Goal: Task Accomplishment & Management: Manage account settings

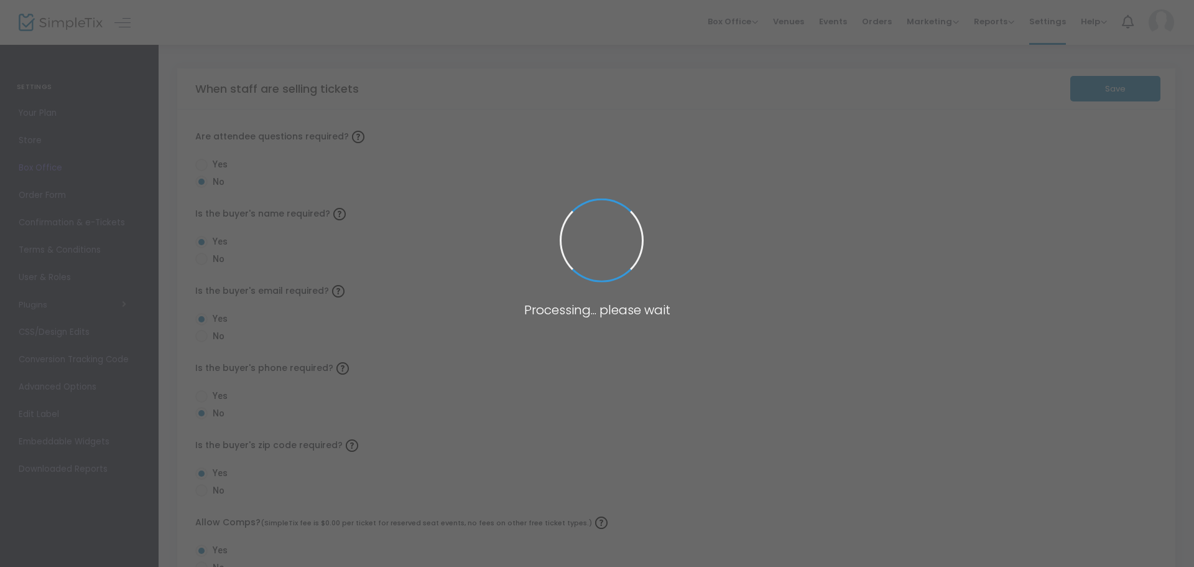
radio input "true"
radio input "false"
radio input "true"
radio input "false"
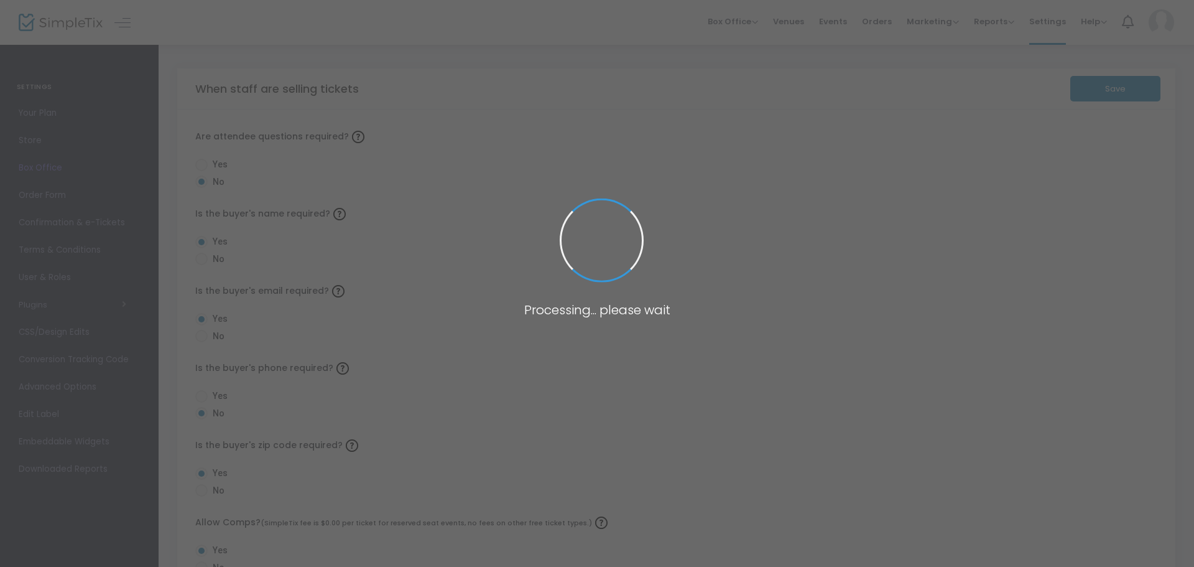
radio input "true"
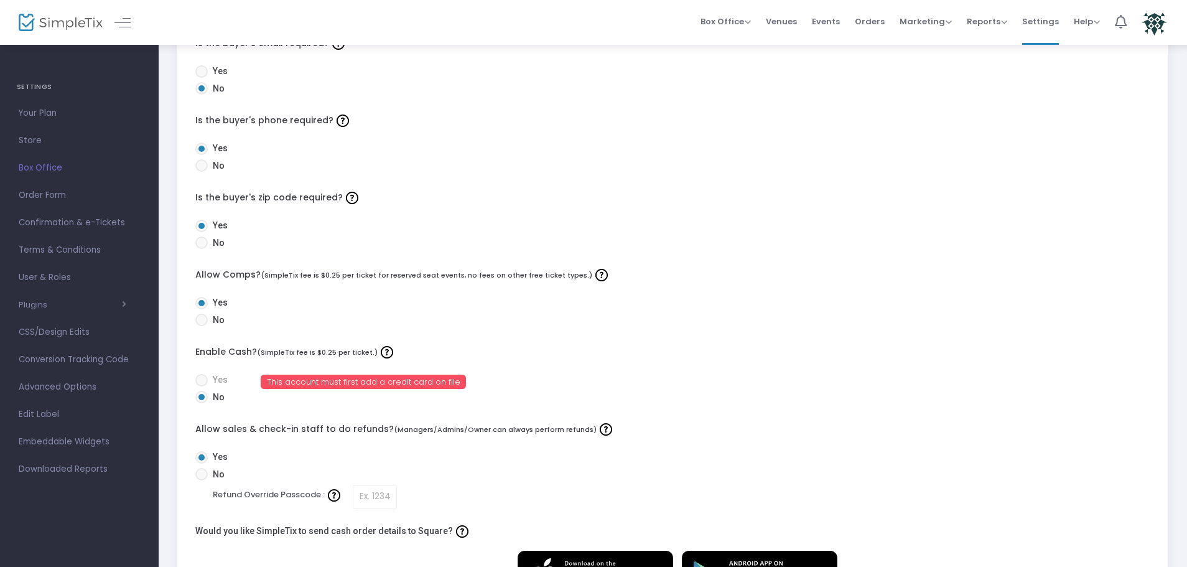
scroll to position [249, 0]
click at [215, 377] on span "Yes" at bounding box center [218, 378] width 20 height 13
click at [201, 377] on span at bounding box center [201, 379] width 12 height 12
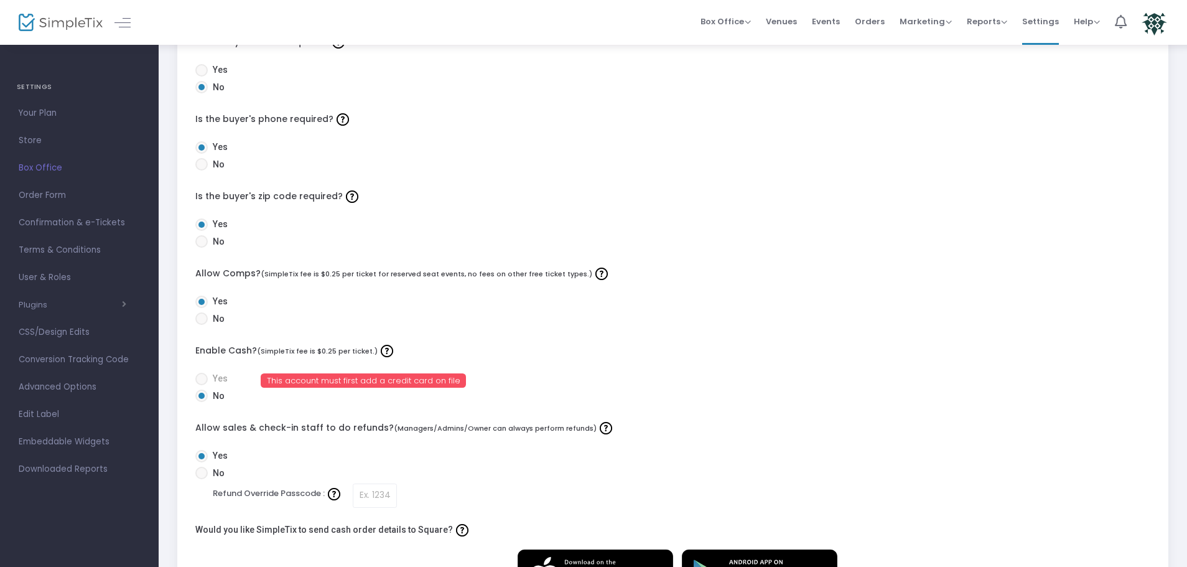
drag, startPoint x: 310, startPoint y: 371, endPoint x: 393, endPoint y: 353, distance: 84.7
click at [311, 371] on div "Are attendee questions required? Yes No Is the buyer's name required? Yes No Is…" at bounding box center [672, 241] width 991 height 761
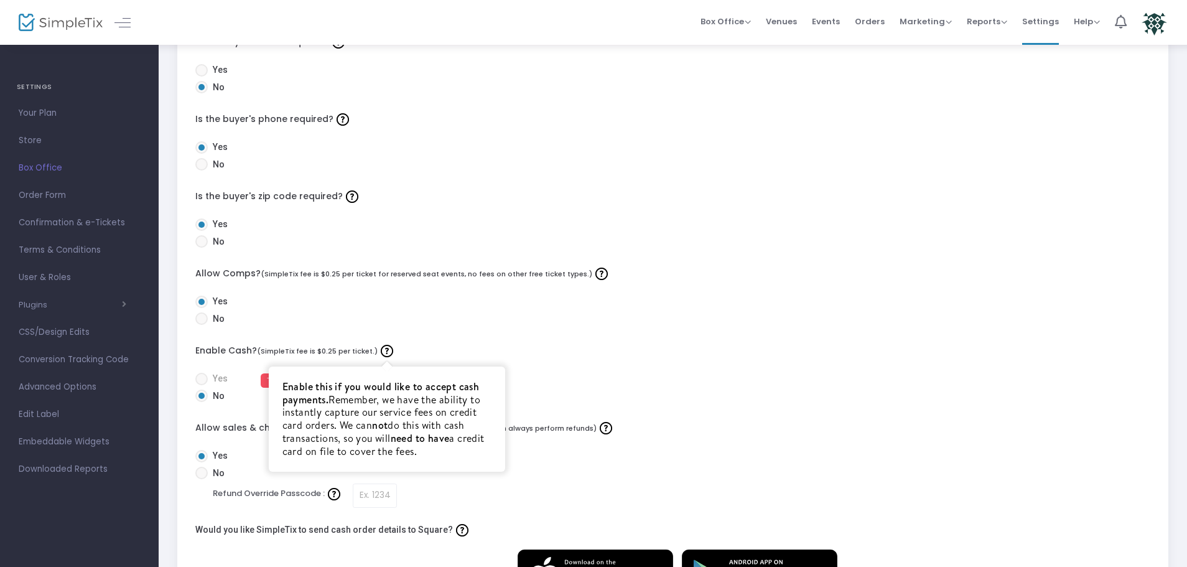
click at [384, 350] on img at bounding box center [387, 351] width 12 height 12
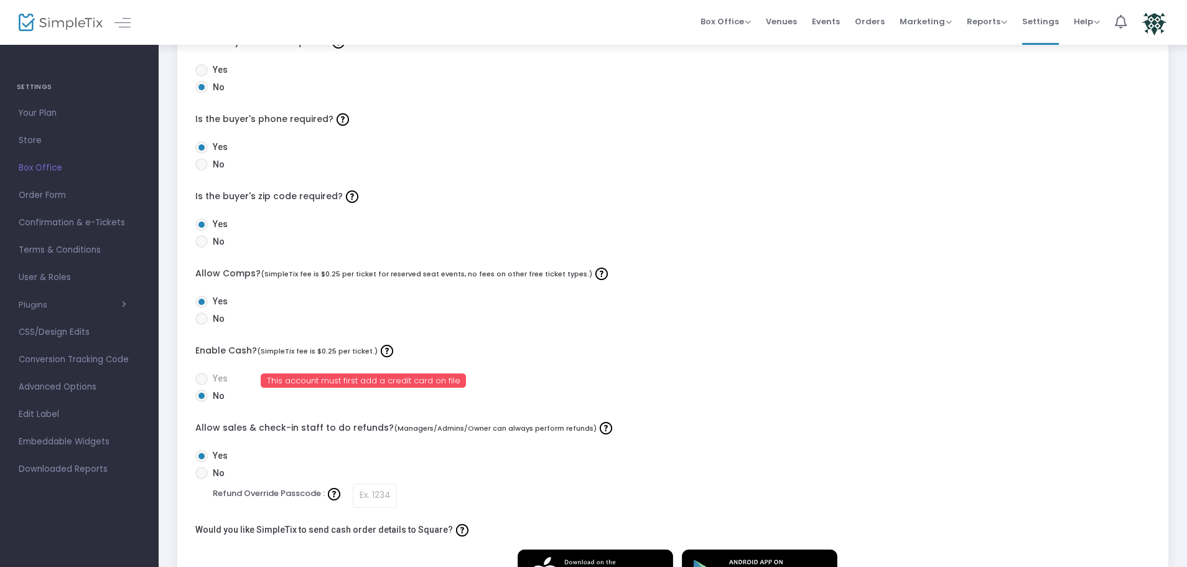
click at [468, 334] on div "Are attendee questions required? Yes No Is the buyer's name required? Yes No Is…" at bounding box center [672, 241] width 991 height 761
click at [385, 382] on span "This account must first add a credit card on file" at bounding box center [364, 380] width 206 height 14
click at [428, 373] on span "This account must first add a credit card on file" at bounding box center [364, 380] width 206 height 14
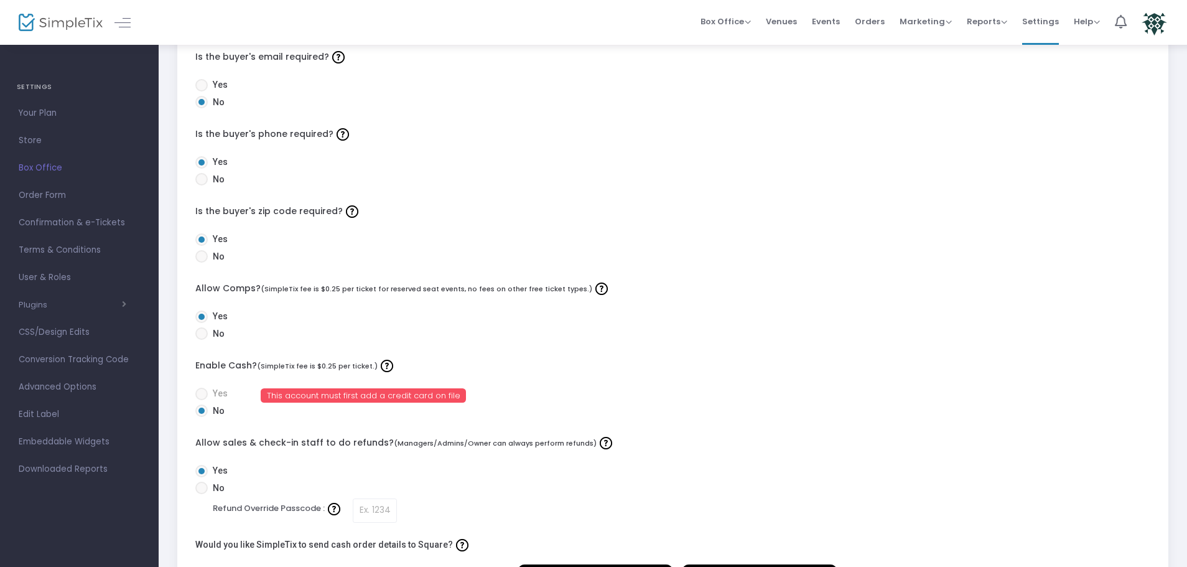
scroll to position [136, 0]
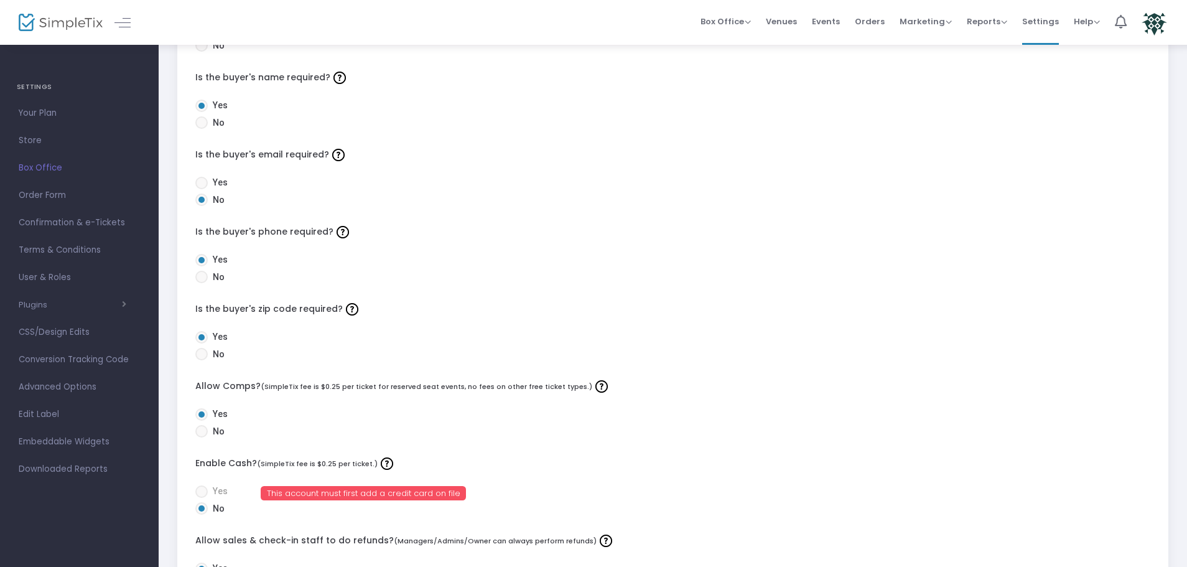
click at [44, 172] on span "Box Office" at bounding box center [79, 168] width 121 height 16
click at [44, 168] on span "Box Office" at bounding box center [79, 168] width 121 height 16
click at [33, 111] on span "Your Plan" at bounding box center [79, 113] width 121 height 16
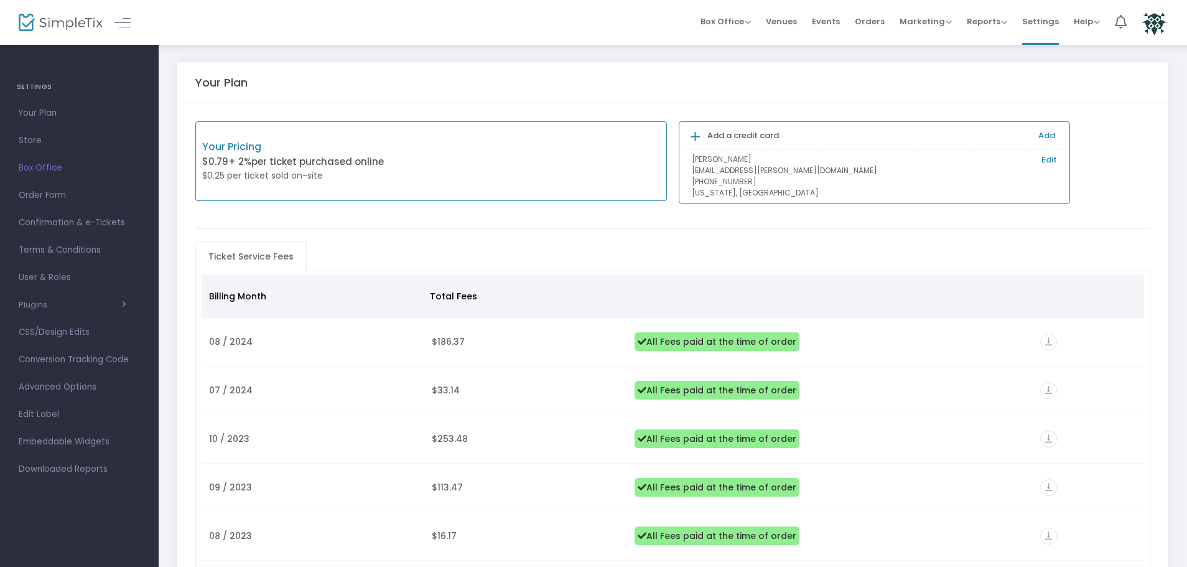
click at [1060, 158] on div "[PERSON_NAME] Edit [EMAIL_ADDRESS][PERSON_NAME][DOMAIN_NAME] [PHONE_NUMBER] [US…" at bounding box center [874, 176] width 378 height 45
click at [1045, 158] on link "Edit" at bounding box center [1049, 160] width 16 height 12
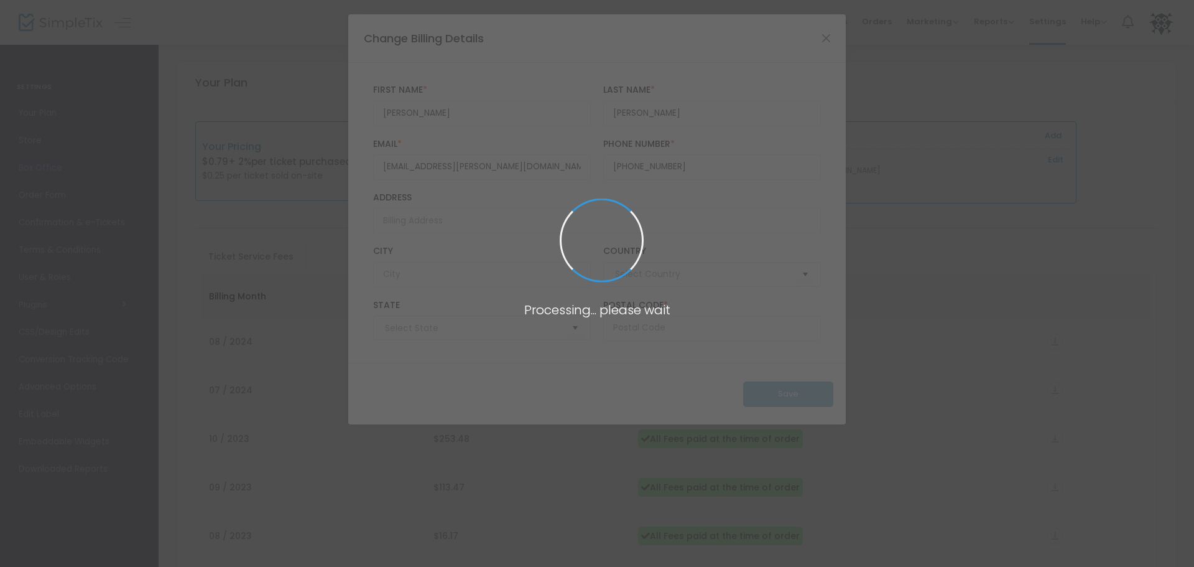
type input "[GEOGRAPHIC_DATA]"
type input "[US_STATE]"
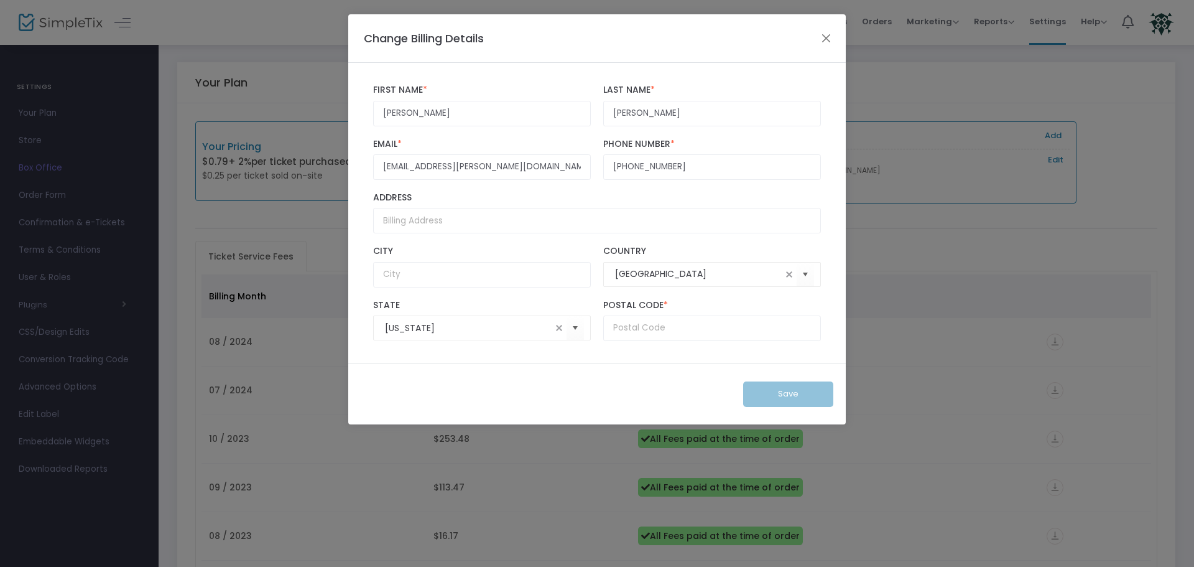
click at [440, 97] on div "[PERSON_NAME] First Name * First Name is required." at bounding box center [482, 105] width 230 height 41
drag, startPoint x: 441, startPoint y: 109, endPoint x: 341, endPoint y: 121, distance: 100.2
click at [341, 121] on ngb-modal-window "Change Billing Details [PERSON_NAME] First Name * First Name is required. [PERS…" at bounding box center [597, 283] width 1194 height 567
type input "Nabila"
drag, startPoint x: 660, startPoint y: 111, endPoint x: 590, endPoint y: 113, distance: 70.3
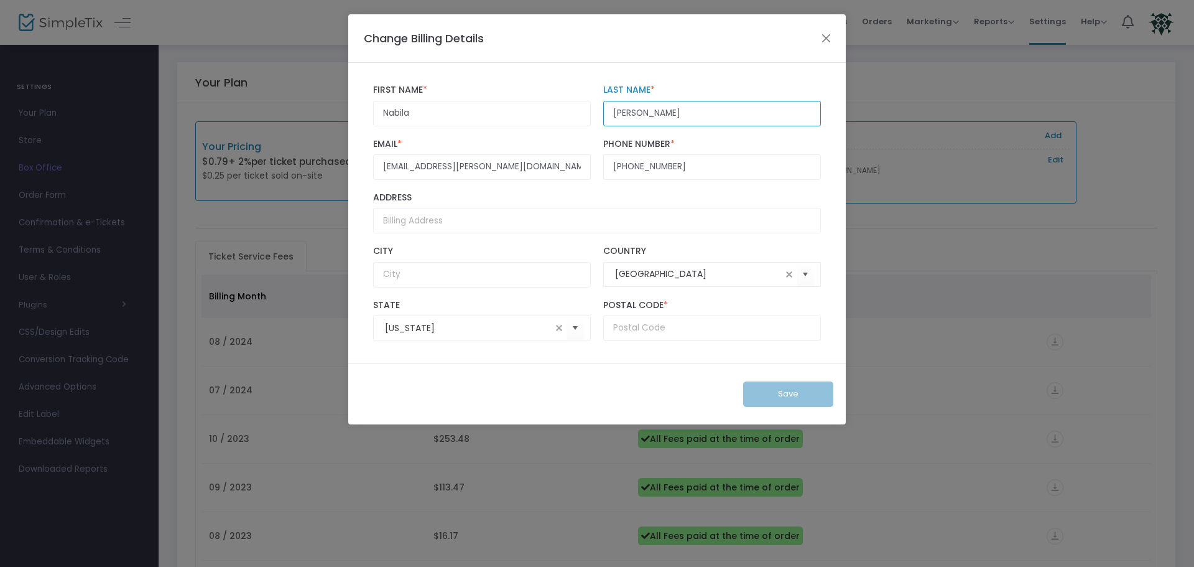
click at [590, 111] on div "[PERSON_NAME] First Name * First Name is required. [PERSON_NAME] Last Name * La…" at bounding box center [597, 104] width 460 height 53
type input "Hashim"
drag, startPoint x: 680, startPoint y: 167, endPoint x: 580, endPoint y: 169, distance: 100.1
click at [580, 169] on div "[EMAIL_ADDRESS][PERSON_NAME][DOMAIN_NAME] Email * Email is required and valid. …" at bounding box center [597, 158] width 460 height 53
type input "[PHONE_NUMBER]"
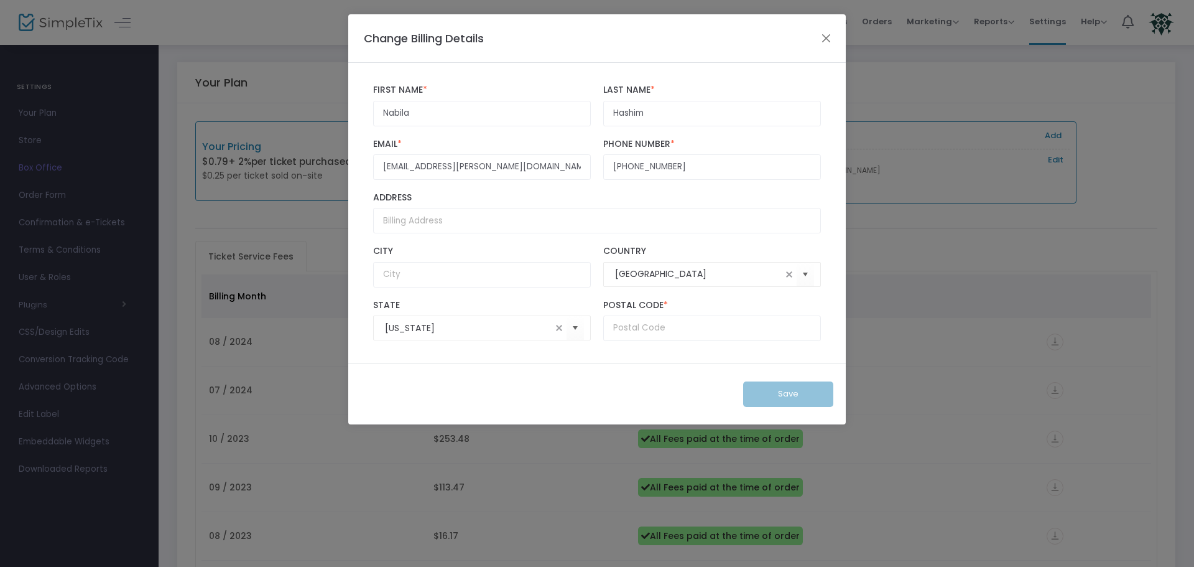
click at [659, 193] on label "Address" at bounding box center [597, 197] width 448 height 11
click at [659, 208] on input "Address" at bounding box center [597, 220] width 448 height 25
type input "[STREET_ADDRESS]"
type input "[PERSON_NAME][GEOGRAPHIC_DATA]"
type input "60527"
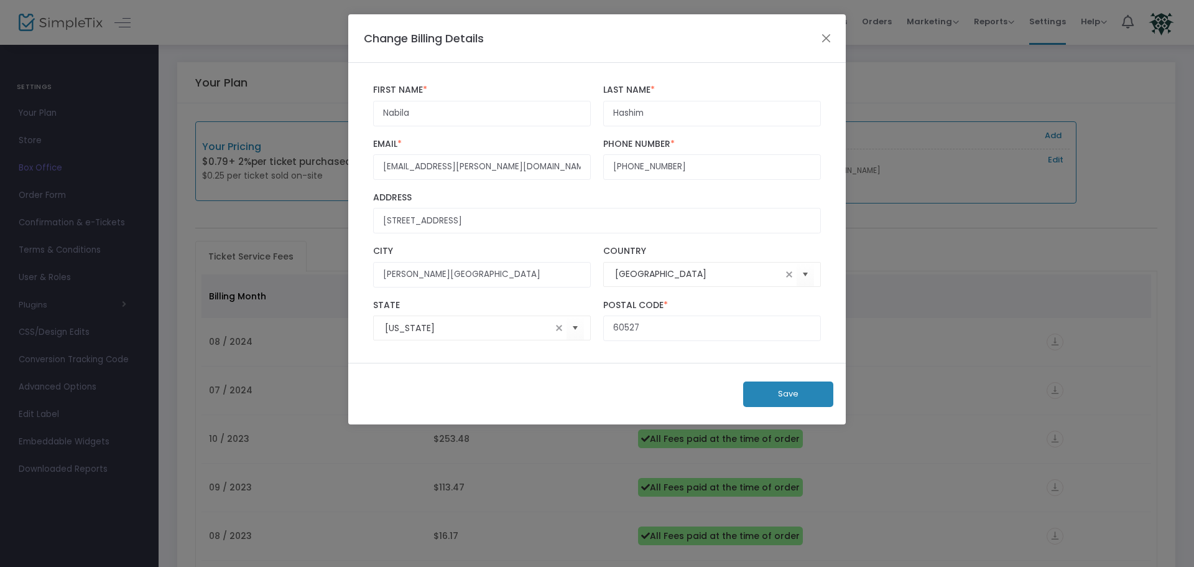
click at [772, 399] on button "Save" at bounding box center [788, 393] width 90 height 25
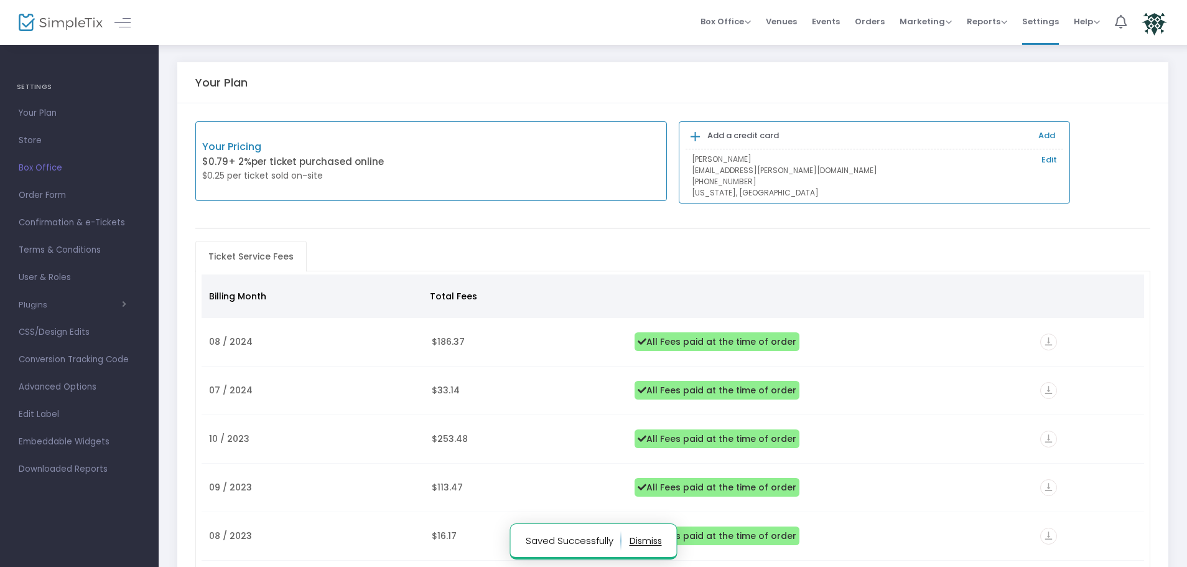
click at [1042, 136] on link "Add" at bounding box center [1046, 135] width 17 height 12
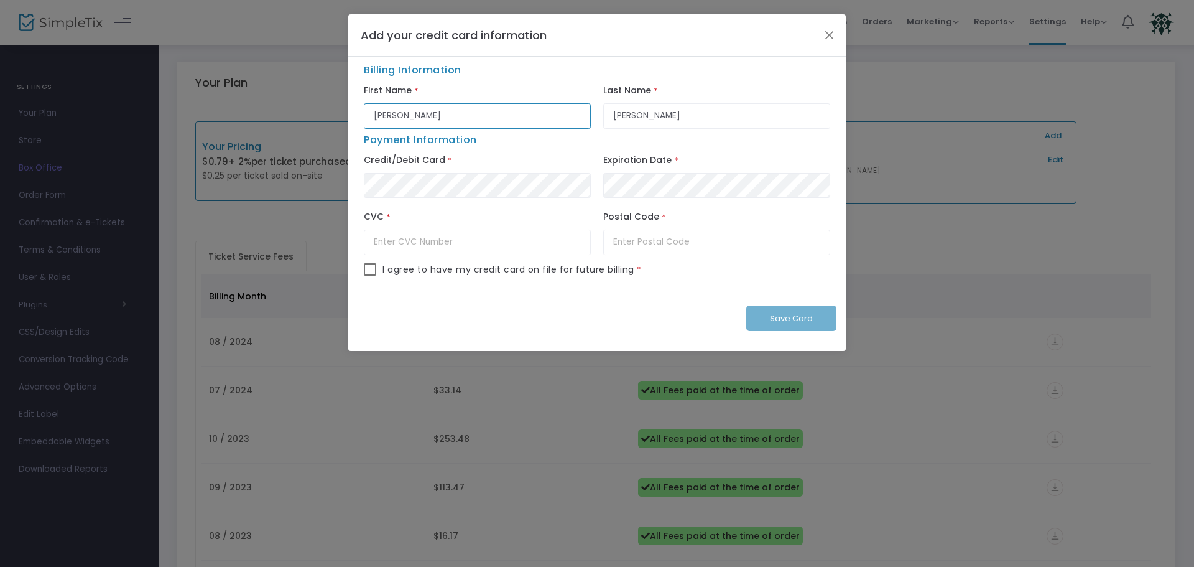
drag, startPoint x: 511, startPoint y: 125, endPoint x: 354, endPoint y: 134, distance: 156.4
click at [354, 134] on div "Billing Information First Name * [PERSON_NAME] Last Name * [PERSON_NAME] Paymen…" at bounding box center [597, 171] width 498 height 229
type input "Nabila"
type input "Hashim"
click at [539, 246] on input "text" at bounding box center [477, 241] width 227 height 25
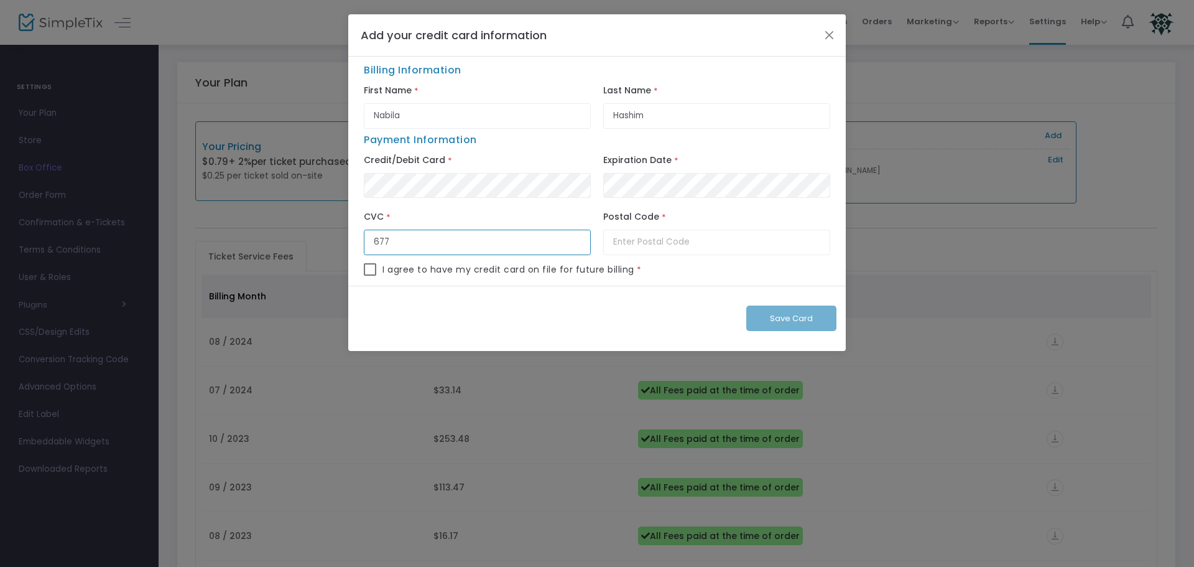
type input "677"
click at [626, 242] on input "text" at bounding box center [716, 241] width 227 height 25
type input "60527"
click at [610, 271] on span "I agree to have my credit card on file for future billing" at bounding box center [508, 269] width 252 height 13
click at [398, 269] on span "I agree to have my credit card on file for future billing" at bounding box center [508, 269] width 252 height 13
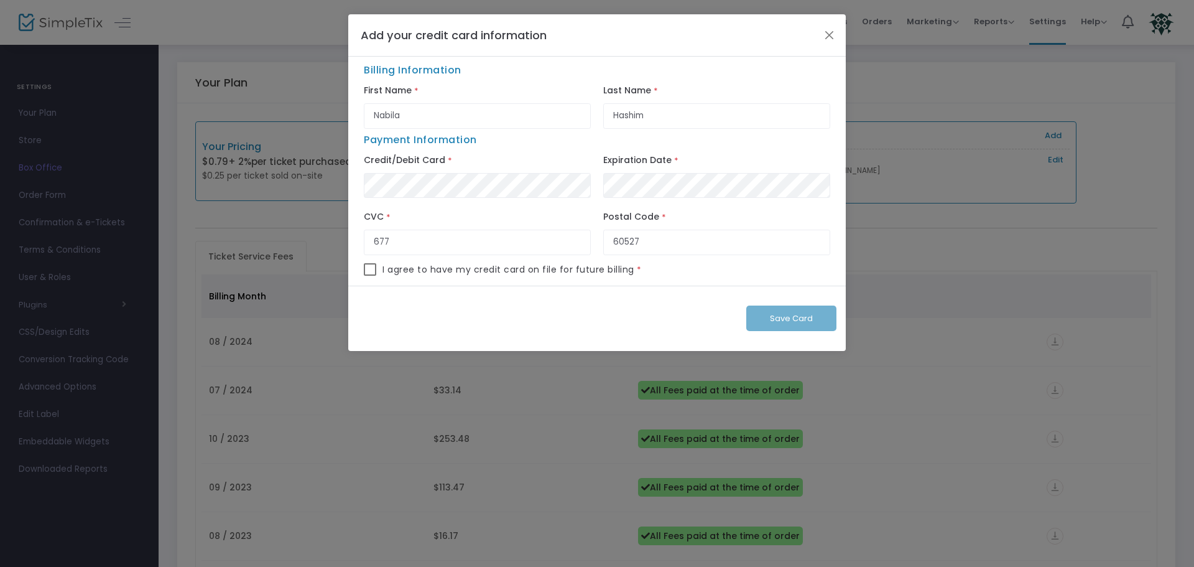
click at [365, 272] on span at bounding box center [370, 269] width 12 height 12
click at [369, 276] on input "checkbox" at bounding box center [369, 276] width 1 height 1
checkbox input "true"
click at [787, 330] on button "Save Card" at bounding box center [791, 317] width 90 height 25
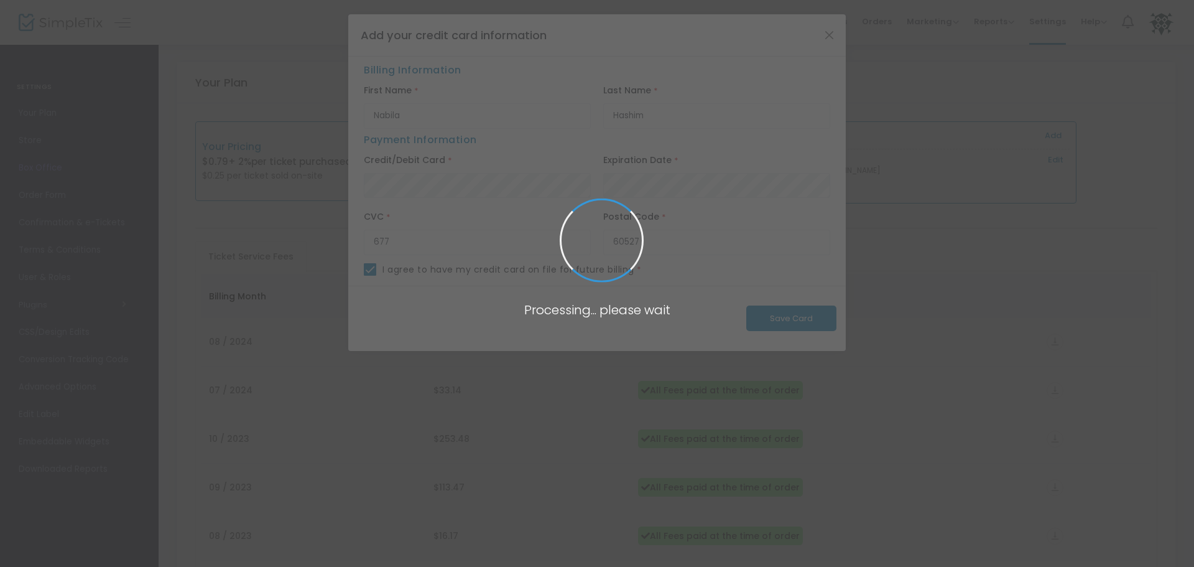
checkbox input "false"
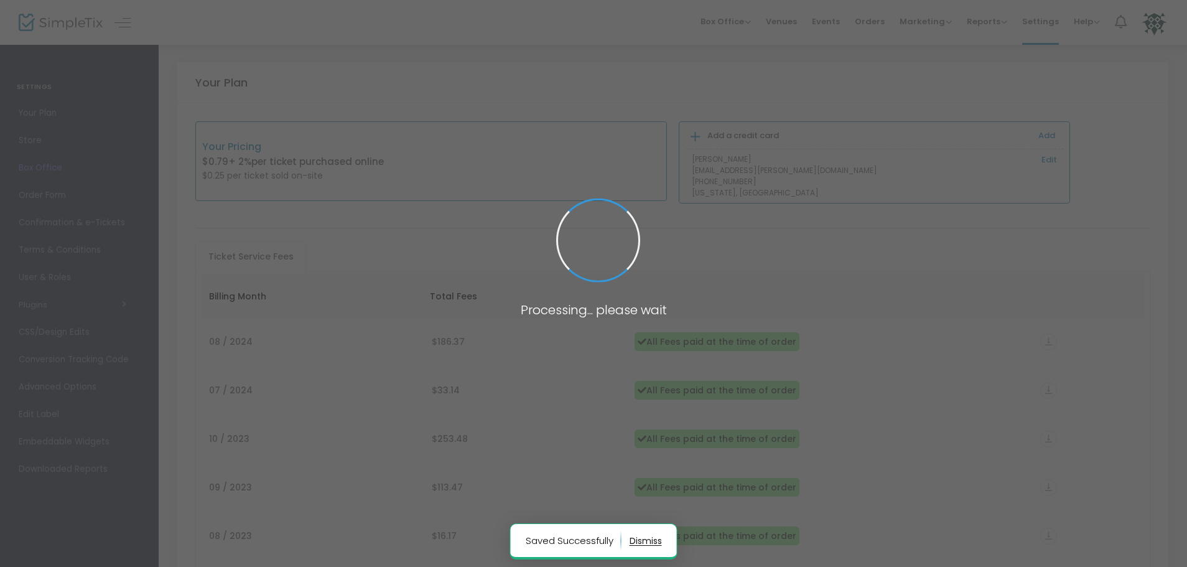
type input "Nabila"
type input "Hashim"
type input "60527"
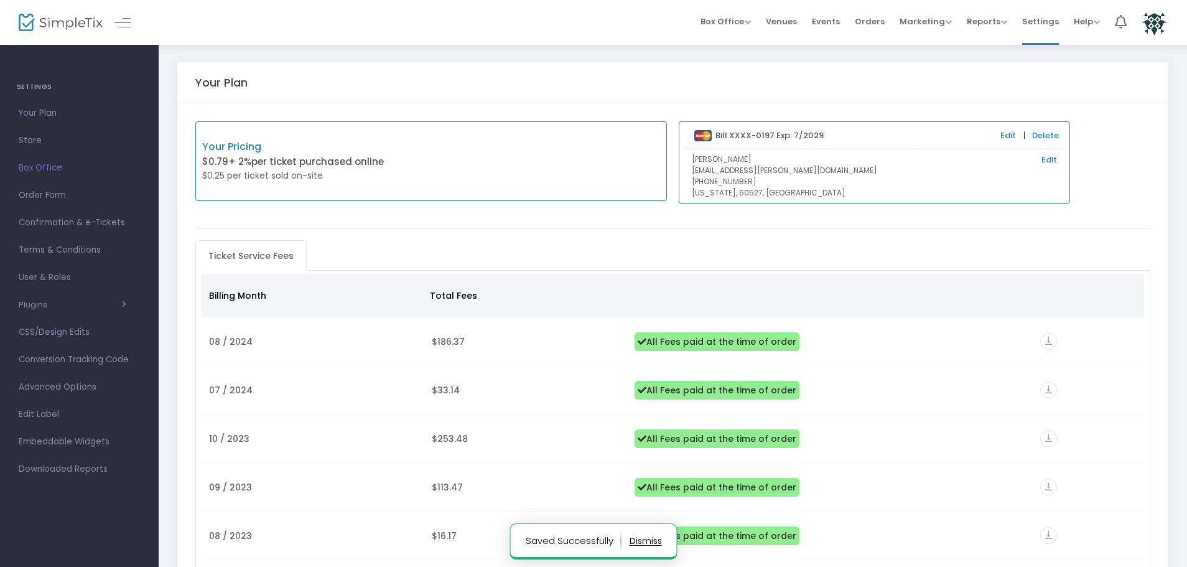
click at [1044, 158] on link "Edit" at bounding box center [1049, 160] width 16 height 12
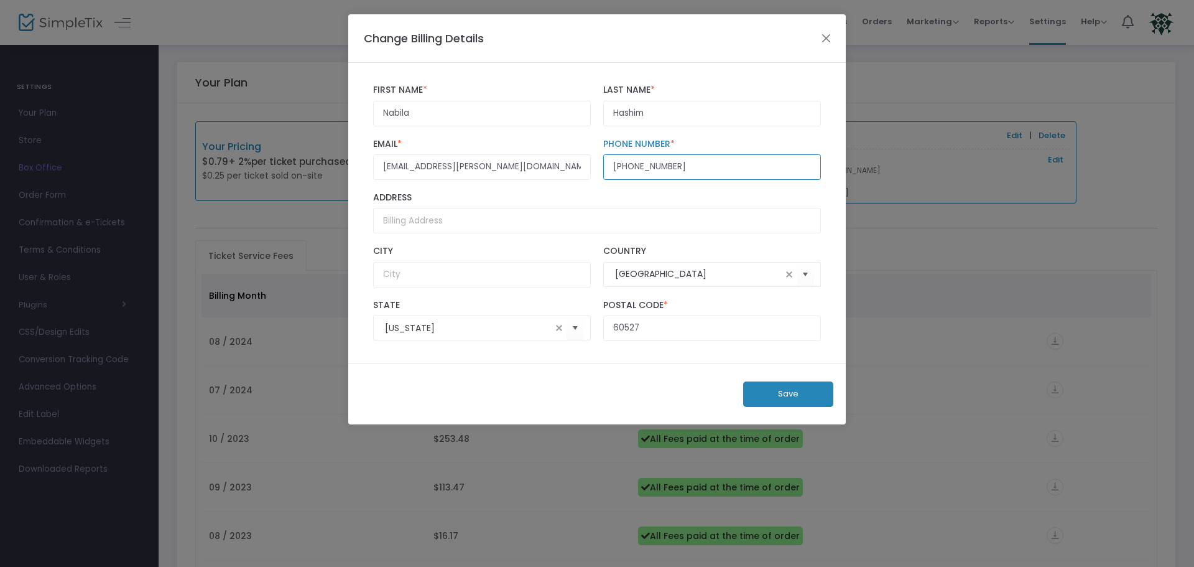
drag, startPoint x: 691, startPoint y: 160, endPoint x: 600, endPoint y: 169, distance: 91.8
click at [600, 169] on div "[PHONE_NUMBER] Phone Number * Phone Number is required." at bounding box center [712, 159] width 230 height 41
type input "[PHONE_NUMBER]"
click at [632, 191] on div "Address" at bounding box center [597, 212] width 460 height 53
click at [516, 218] on input "Address" at bounding box center [597, 220] width 448 height 25
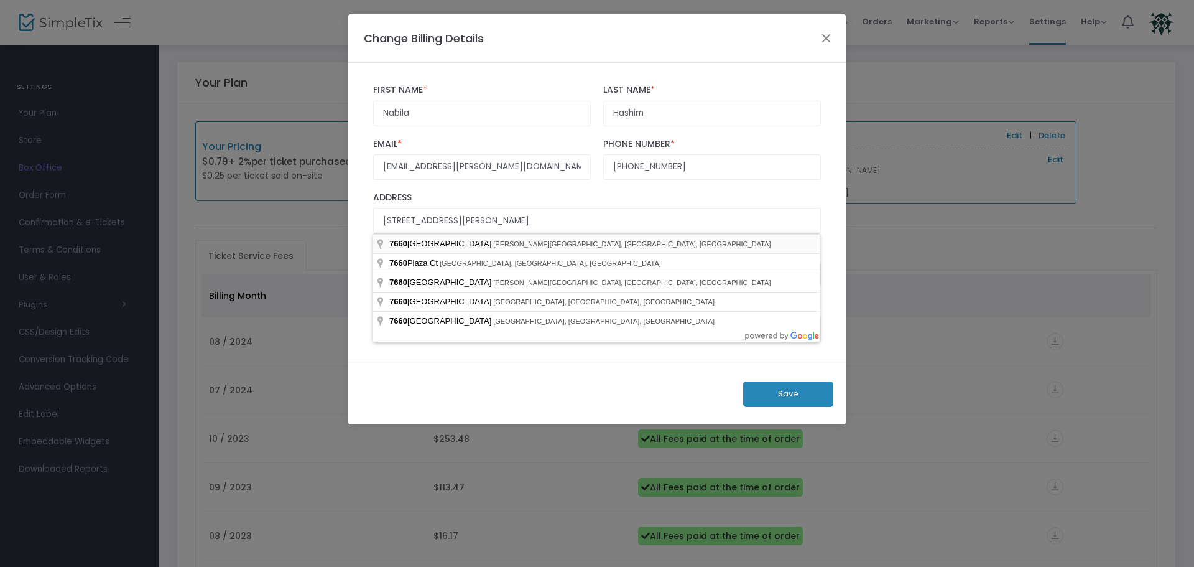
type input "[STREET_ADDRESS]"
type input "[PERSON_NAME][GEOGRAPHIC_DATA]"
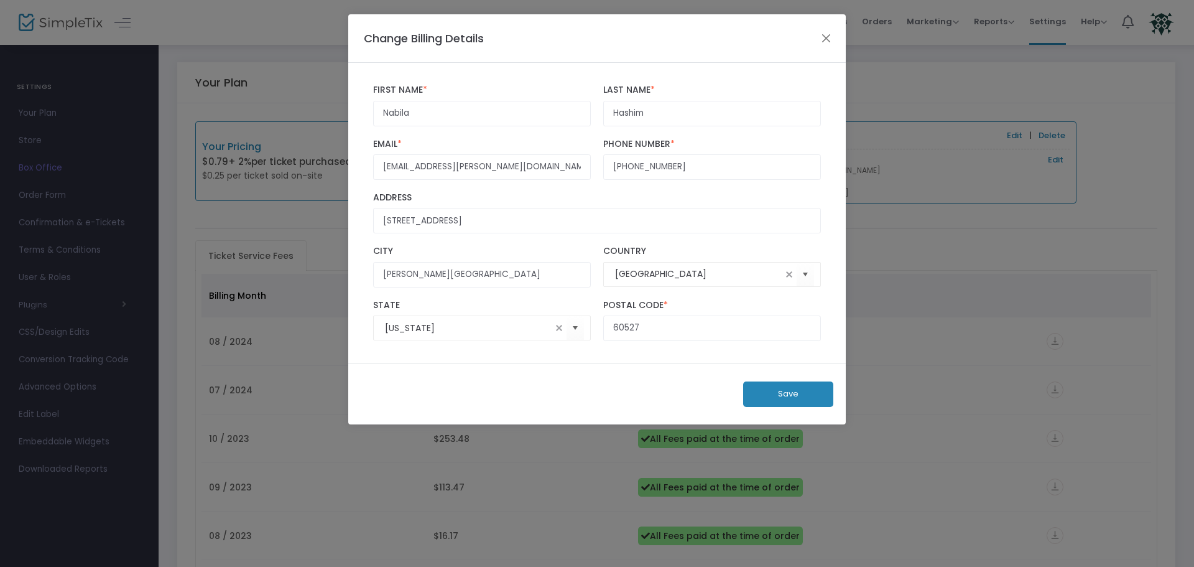
click at [769, 394] on button "Save" at bounding box center [788, 393] width 90 height 25
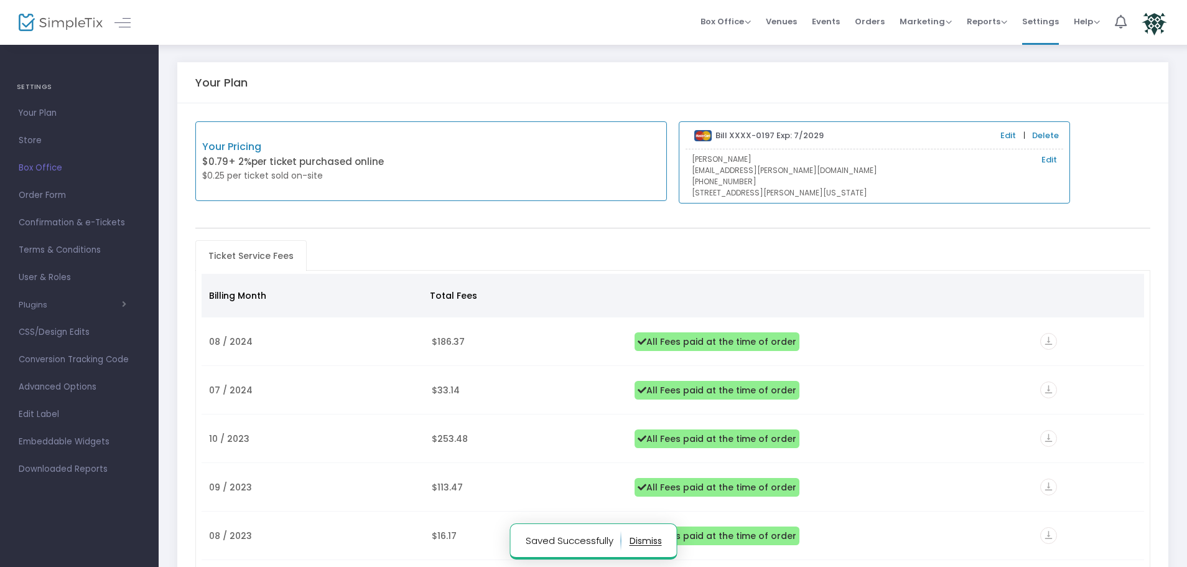
click at [1108, 178] on div "Your Pricing $0.79 + 2% per ticket purchased online $0.25 per ticket sold on-si…" at bounding box center [672, 162] width 967 height 82
click at [36, 169] on span "Box Office" at bounding box center [79, 168] width 121 height 16
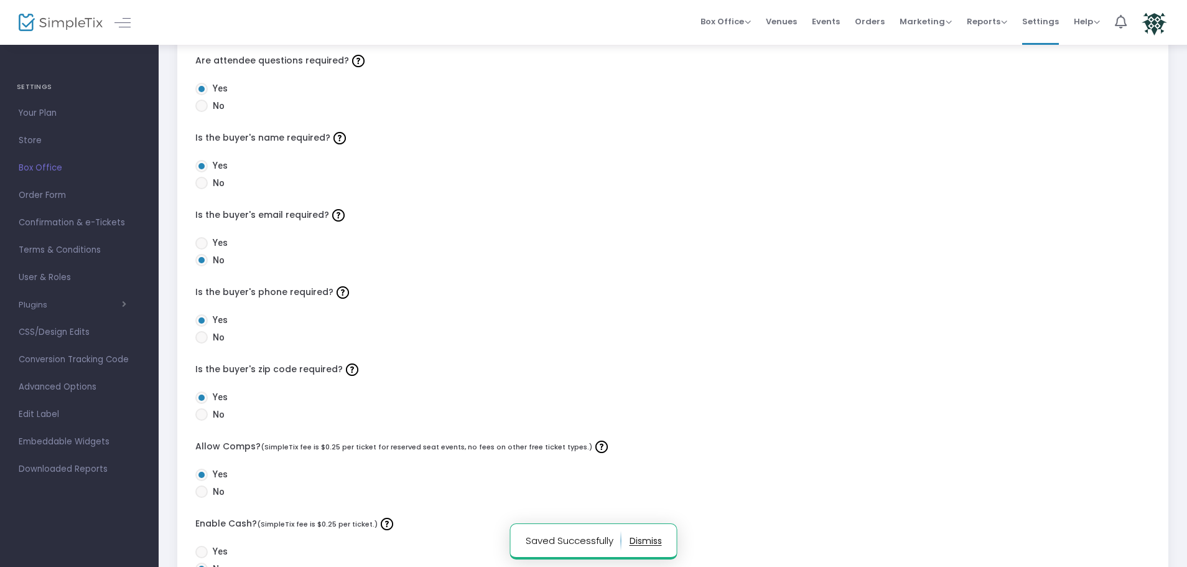
scroll to position [249, 0]
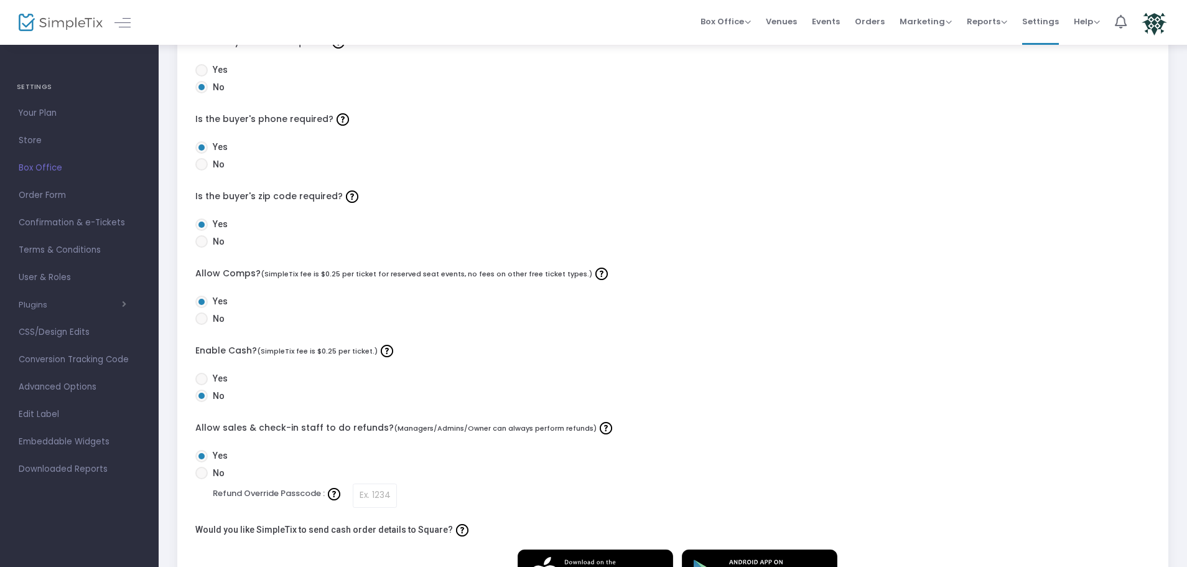
click at [222, 377] on span "Yes" at bounding box center [218, 378] width 20 height 13
click at [202, 385] on input "Yes" at bounding box center [201, 385] width 1 height 1
radio input "true"
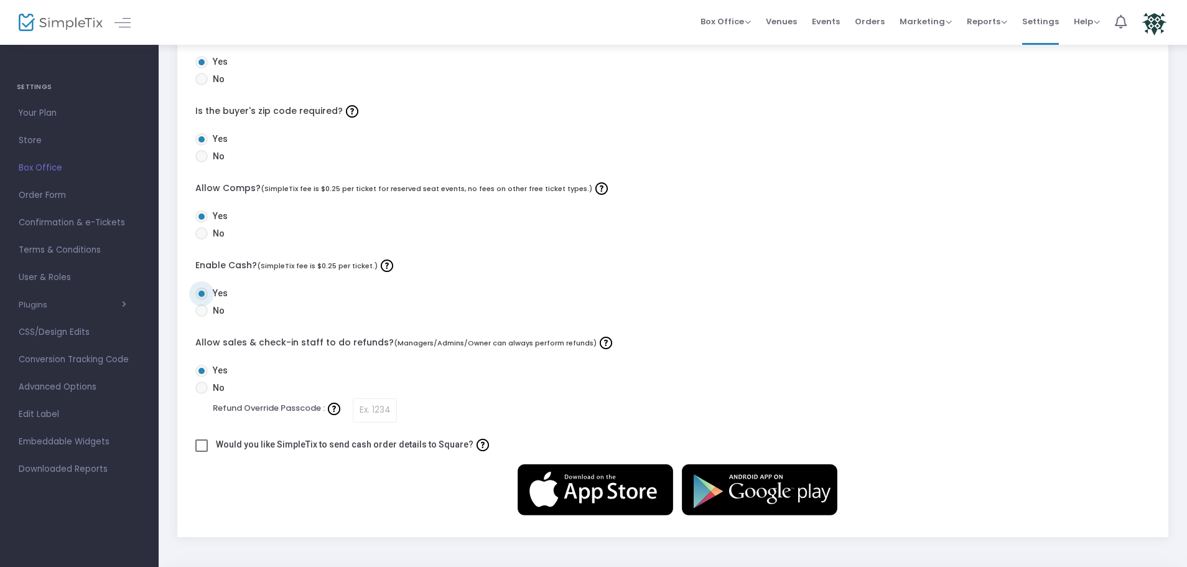
scroll to position [378, 0]
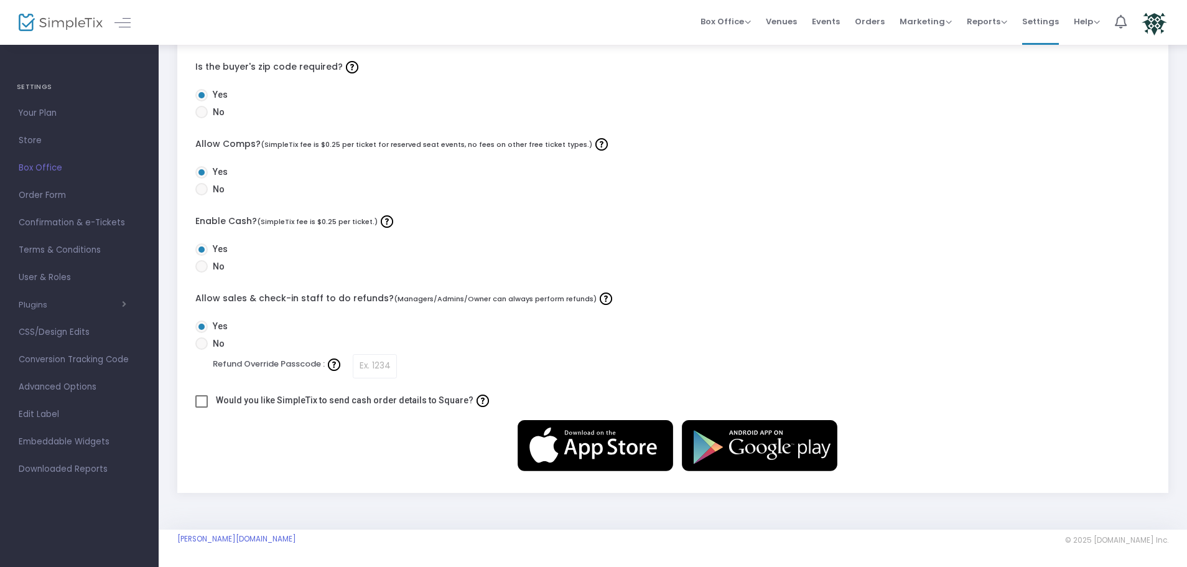
click at [302, 399] on label "Would you like SimpleTix to send cash order details to Square?" at bounding box center [354, 400] width 276 height 19
click at [196, 402] on span at bounding box center [201, 401] width 12 height 12
click at [201, 407] on input "checkbox" at bounding box center [201, 407] width 1 height 1
checkbox input "true"
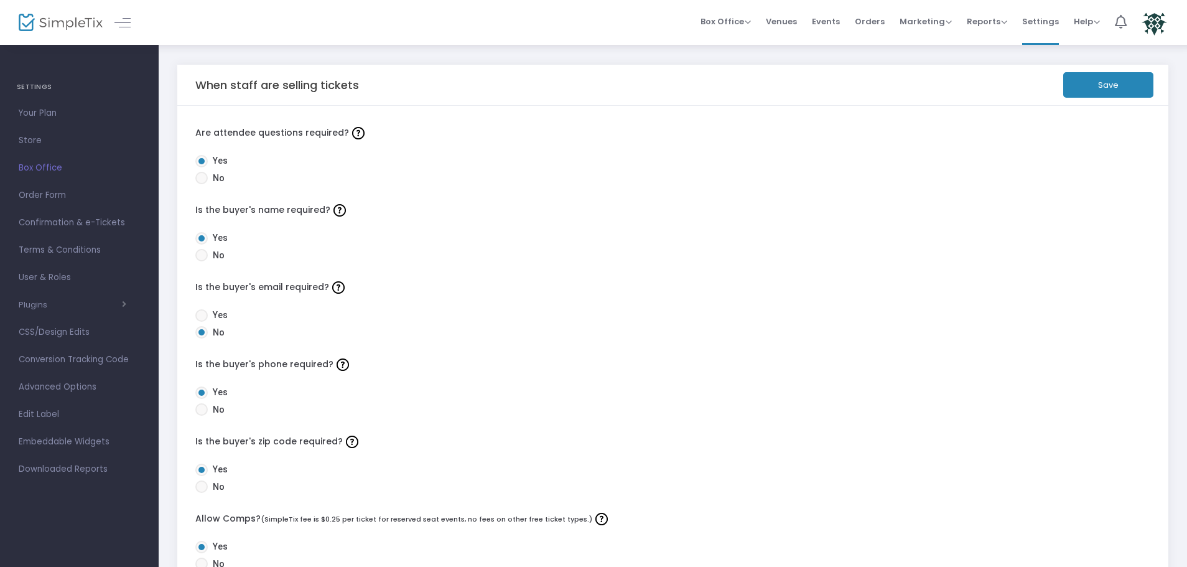
scroll to position [0, 0]
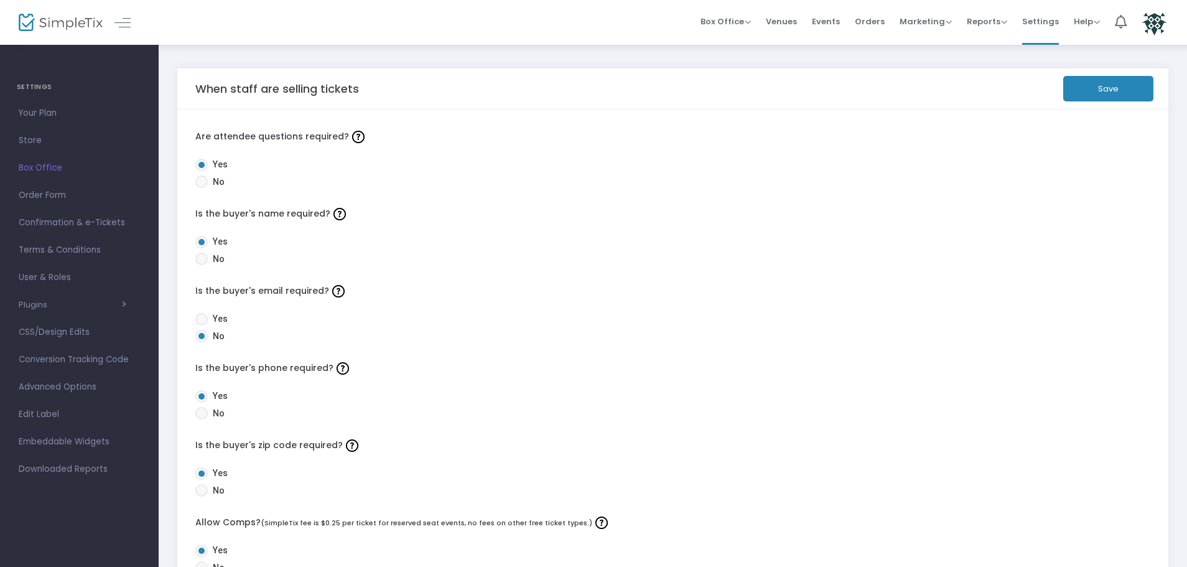
click at [1091, 96] on button "Save" at bounding box center [1108, 88] width 90 height 25
